Goal: Find specific page/section: Find specific page/section

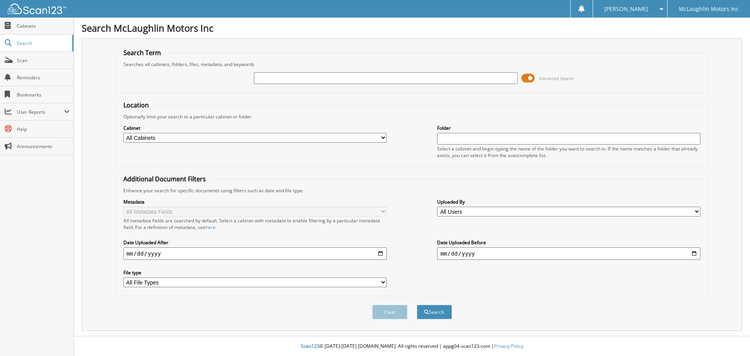
click at [384, 137] on select "All Cabinets AUDIO UNITS BODY SHOP INVOICES PARTS INVOICES SERVICE RO WE [GEOGR…" at bounding box center [254, 138] width 263 height 10
select select "9139"
click at [123, 133] on select "All Cabinets AUDIO UNITS BODY SHOP INVOICES PARTS INVOICES SERVICE RO WE [GEOGR…" at bounding box center [254, 138] width 263 height 10
click at [441, 140] on input "text" at bounding box center [568, 139] width 263 height 12
type input "2515874"
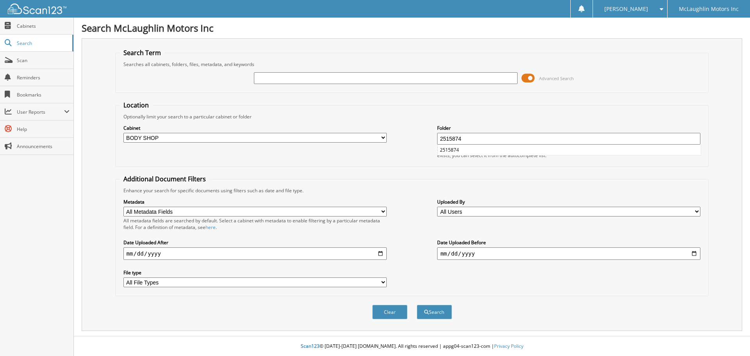
click at [417, 305] on button "Search" at bounding box center [434, 312] width 35 height 14
click at [447, 317] on button "Search" at bounding box center [434, 312] width 35 height 14
click at [27, 43] on span "Search" at bounding box center [43, 43] width 52 height 7
click at [30, 27] on span "Cabinets" at bounding box center [43, 26] width 53 height 7
